Goal: Transaction & Acquisition: Purchase product/service

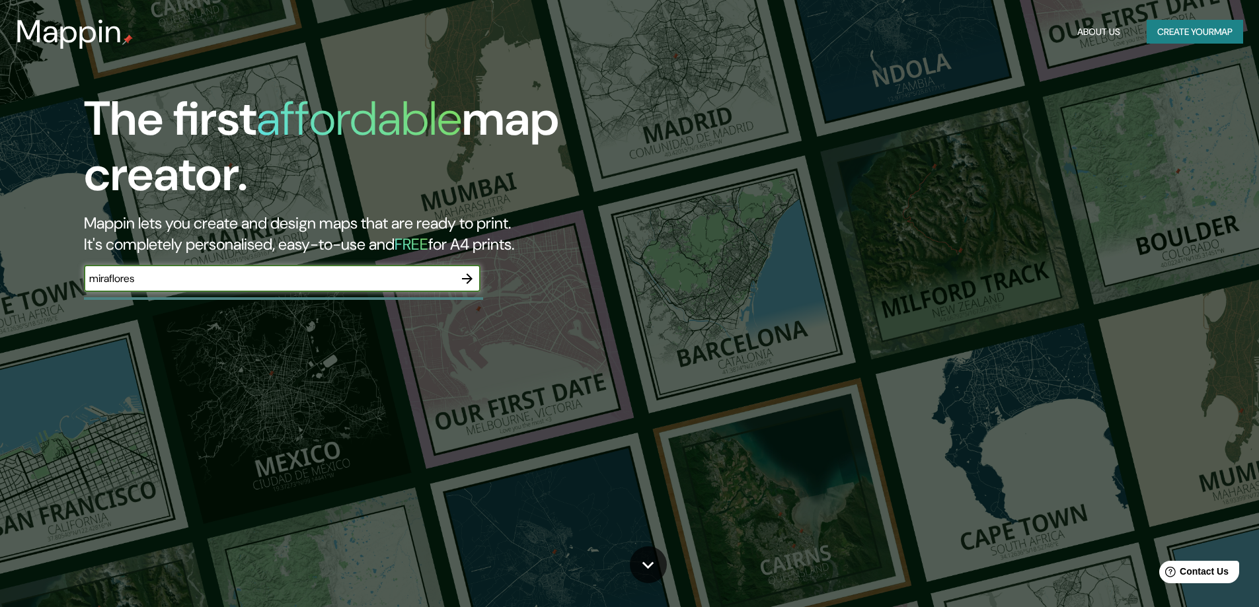
type input "miraflores"
click at [471, 276] on icon "button" at bounding box center [467, 279] width 16 height 16
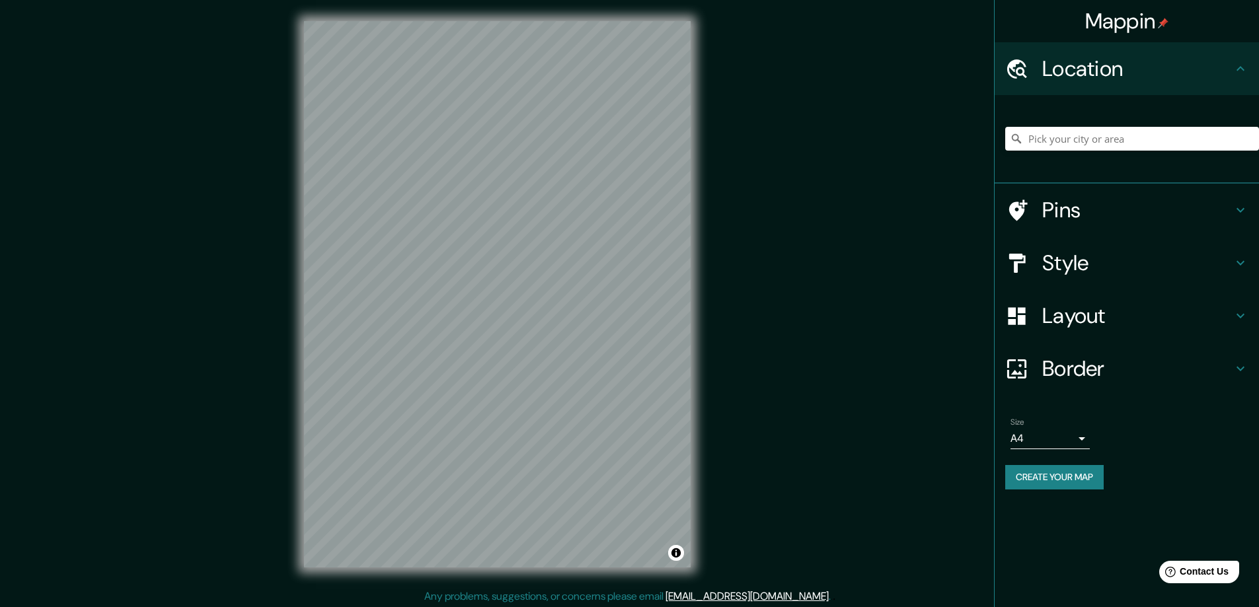
click at [1225, 262] on h4 "Style" at bounding box center [1137, 263] width 190 height 26
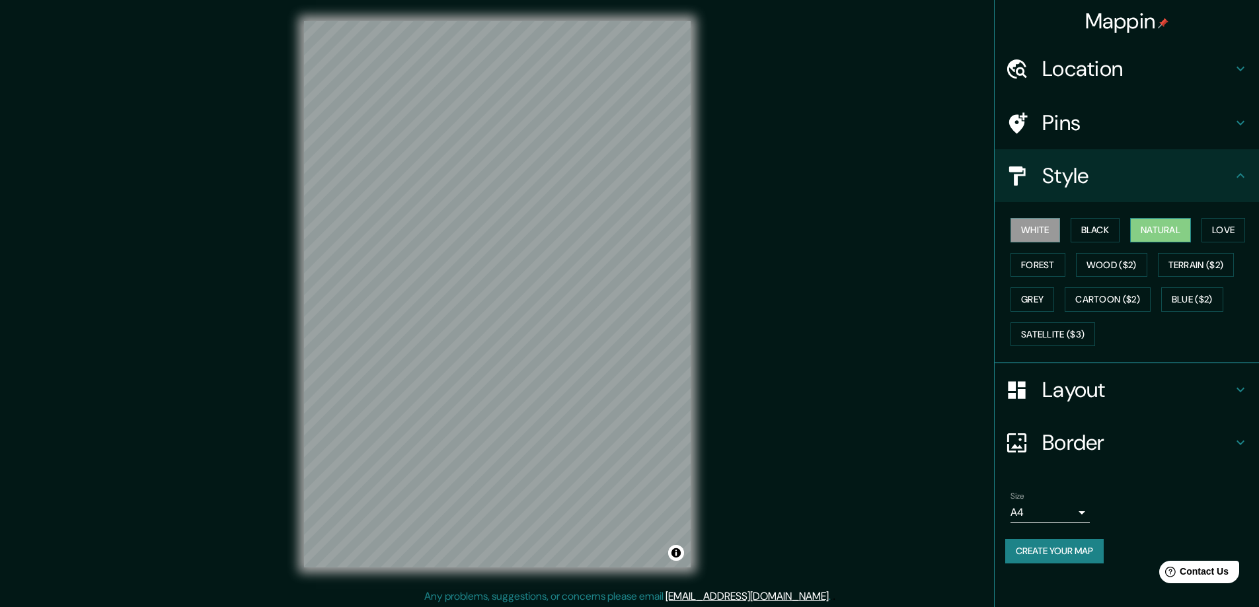
click at [1169, 231] on button "Natural" at bounding box center [1160, 230] width 61 height 24
click at [1037, 295] on button "Grey" at bounding box center [1033, 300] width 44 height 24
click at [1130, 256] on button "Wood ($2)" at bounding box center [1111, 265] width 71 height 24
click at [1106, 299] on button "Cartoon ($2)" at bounding box center [1108, 300] width 86 height 24
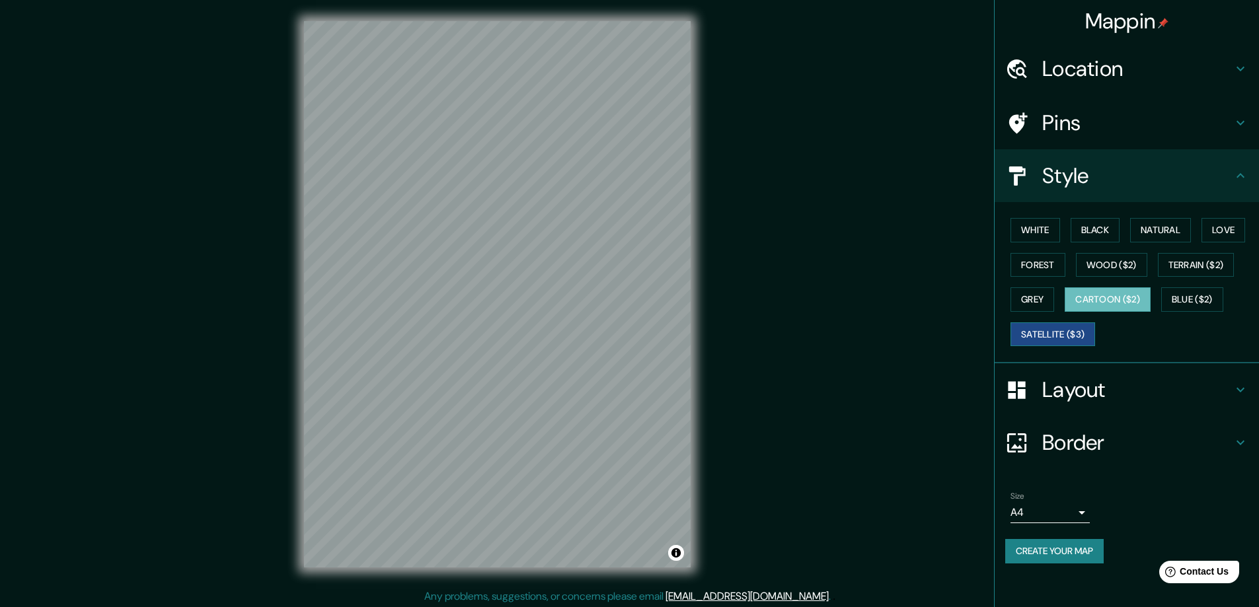
click at [1054, 337] on button "Satellite ($3)" at bounding box center [1053, 335] width 85 height 24
click at [1169, 234] on button "Natural" at bounding box center [1160, 230] width 61 height 24
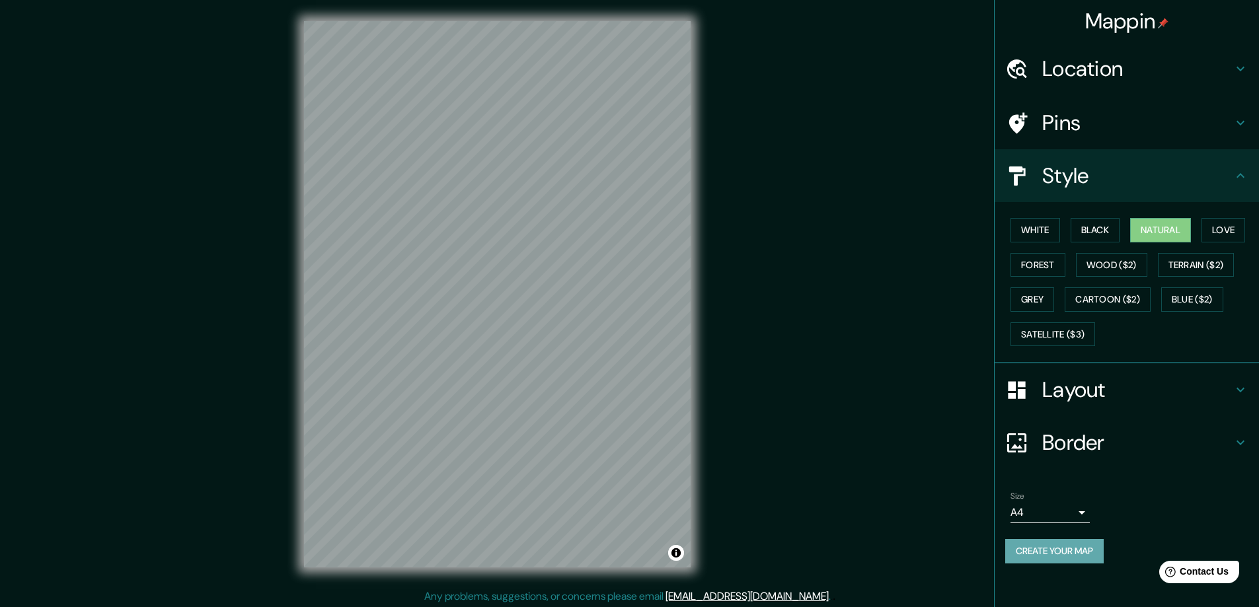
click at [1080, 552] on button "Create your map" at bounding box center [1054, 551] width 98 height 24
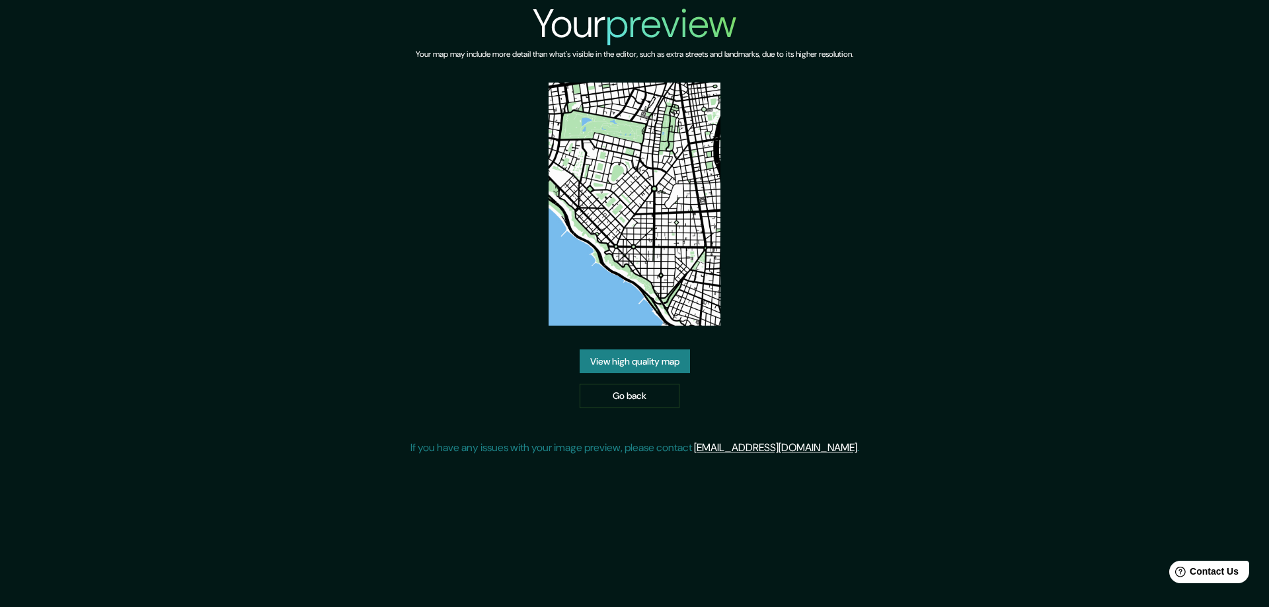
click at [676, 357] on link "View high quality map" at bounding box center [635, 362] width 110 height 24
